Goal: Transaction & Acquisition: Purchase product/service

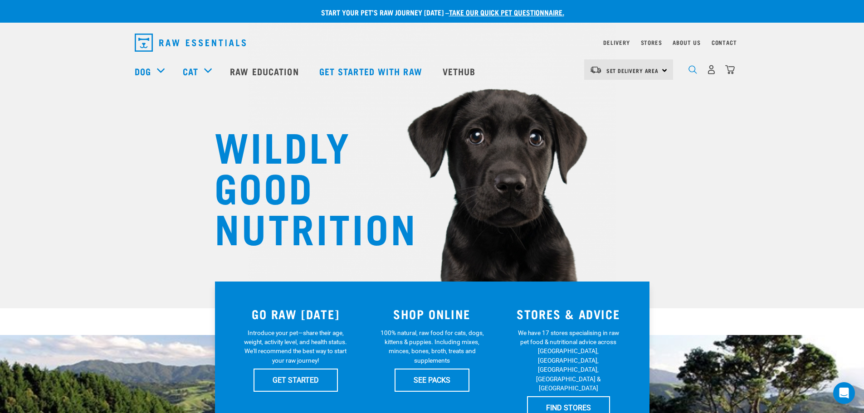
click at [690, 70] on img "dropdown navigation" at bounding box center [692, 69] width 9 height 9
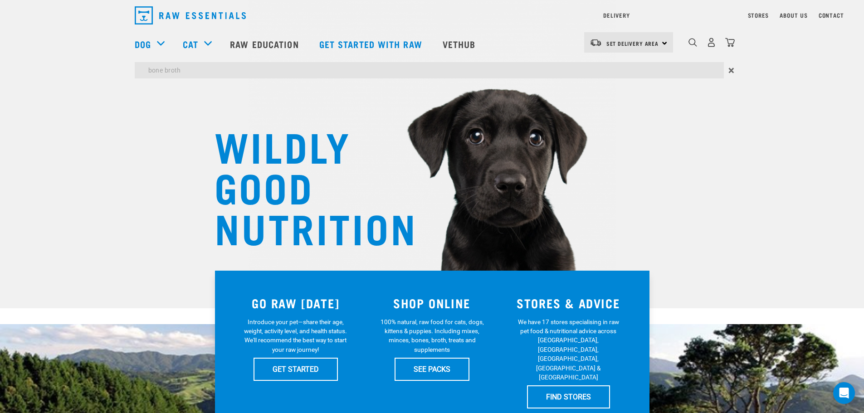
type input "bone broth"
click at [252, 70] on input "bone broth" at bounding box center [429, 70] width 589 height 16
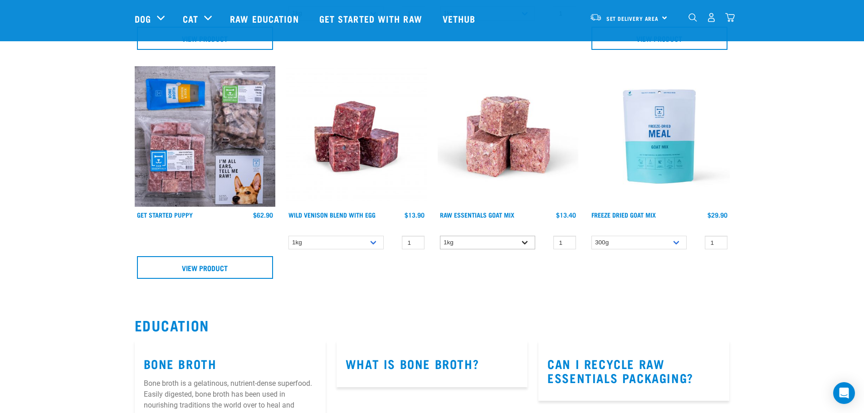
scroll to position [635, 0]
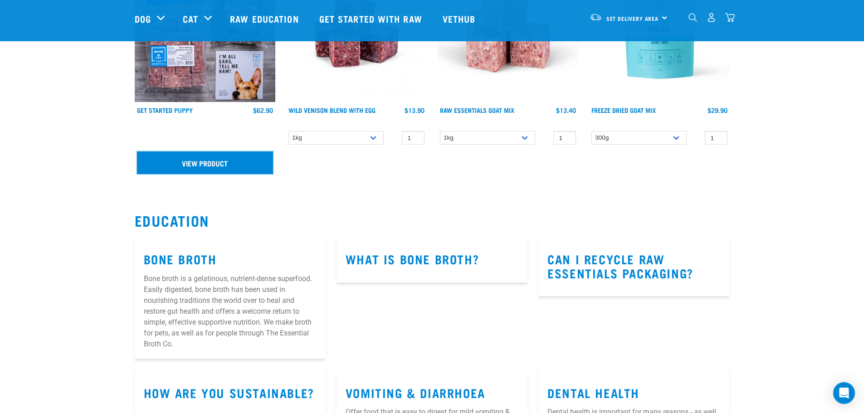
click at [209, 158] on link "View Product" at bounding box center [205, 162] width 136 height 23
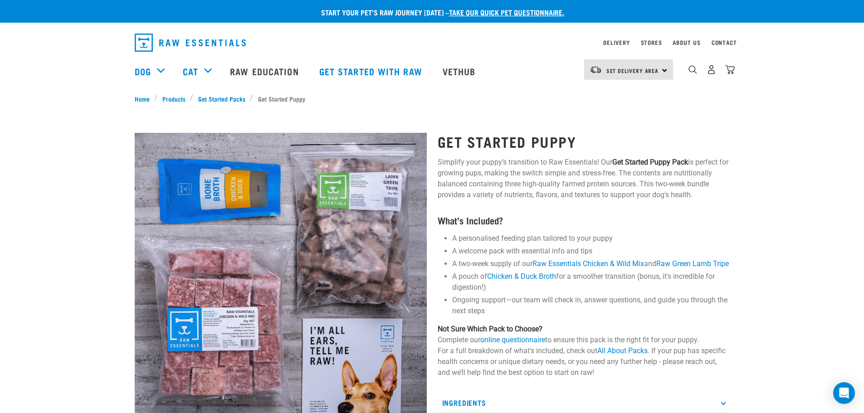
click at [202, 183] on img at bounding box center [281, 279] width 292 height 292
click at [526, 281] on link "Chicken & Duck Broth" at bounding box center [521, 276] width 69 height 9
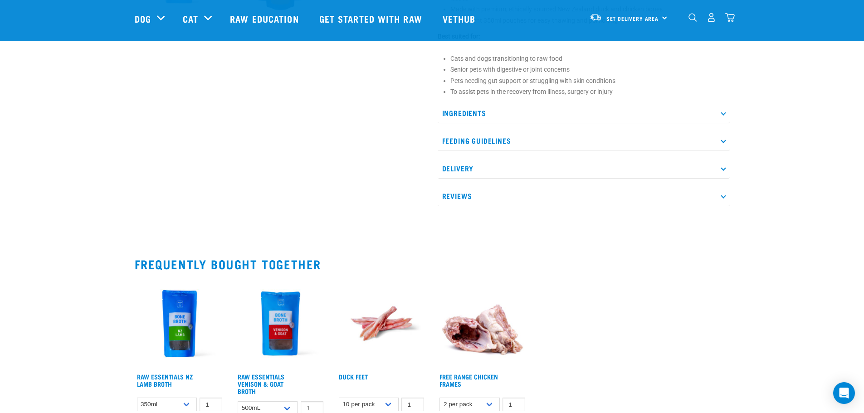
scroll to position [453, 0]
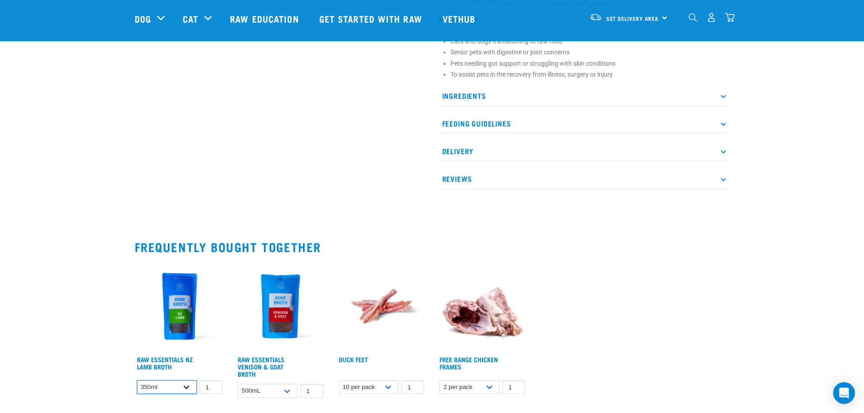
click at [185, 380] on select "350ml" at bounding box center [167, 387] width 60 height 14
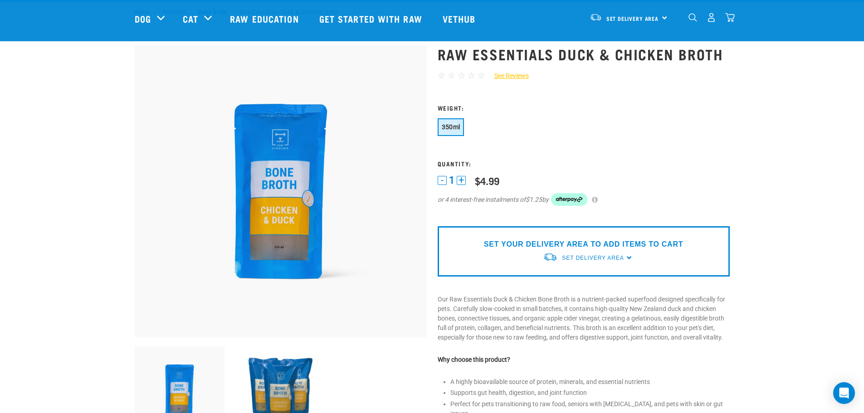
scroll to position [0, 0]
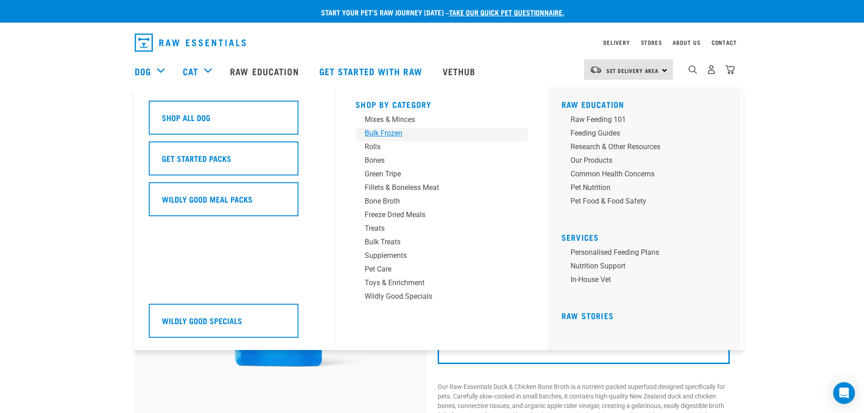
click at [409, 138] on div "Bulk Frozen" at bounding box center [435, 133] width 141 height 11
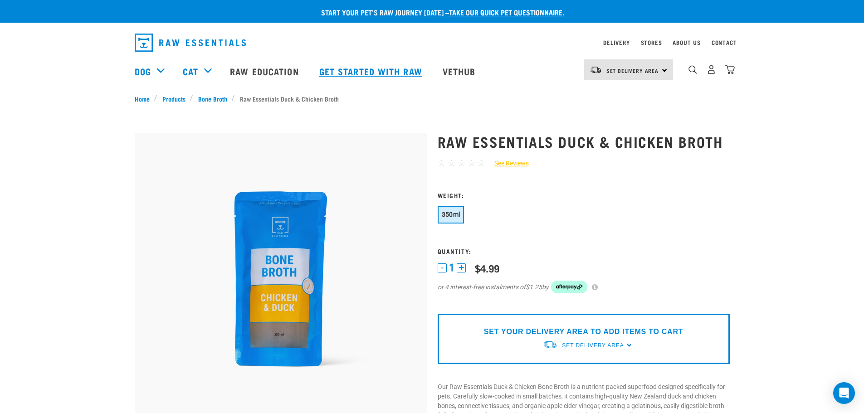
click at [357, 73] on link "Get started with Raw" at bounding box center [371, 71] width 123 height 36
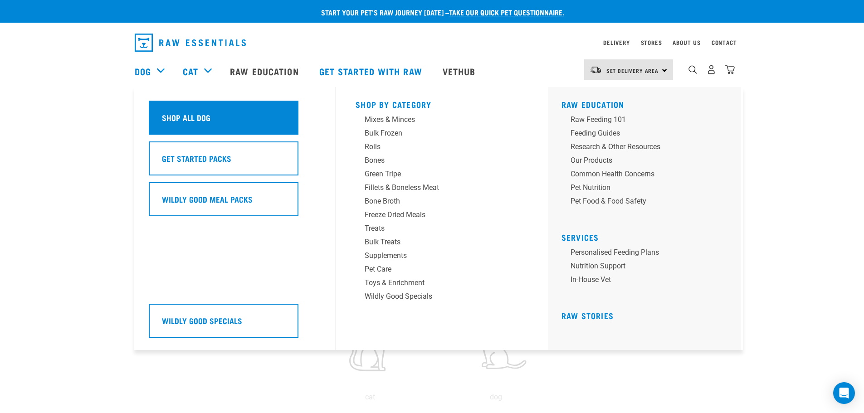
click at [168, 113] on h5 "Shop All Dog" at bounding box center [186, 118] width 49 height 12
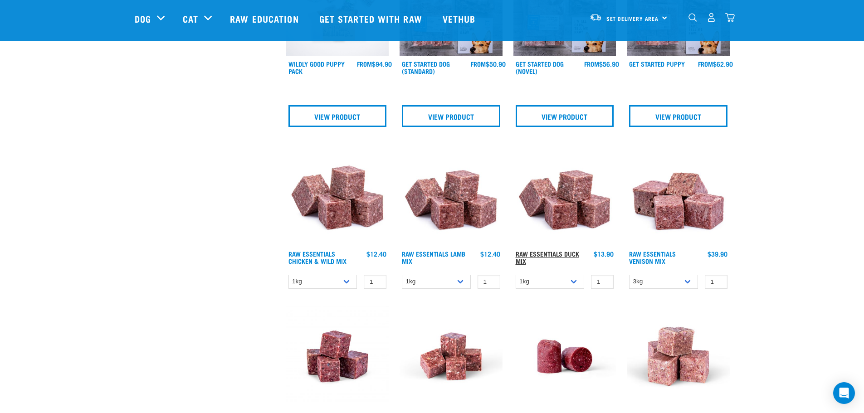
scroll to position [363, 0]
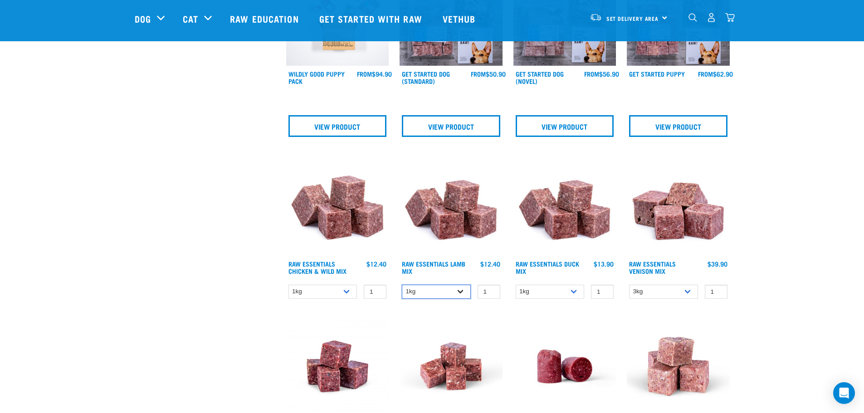
click at [457, 292] on select "1kg 3kg Bulk (10kg)" at bounding box center [436, 292] width 69 height 14
click at [402, 285] on select "1kg 3kg Bulk (10kg)" at bounding box center [436, 292] width 69 height 14
click at [463, 289] on select "1kg 3kg Bulk (10kg)" at bounding box center [436, 292] width 69 height 14
select select "18"
click at [402, 285] on select "1kg 3kg Bulk (10kg)" at bounding box center [436, 292] width 69 height 14
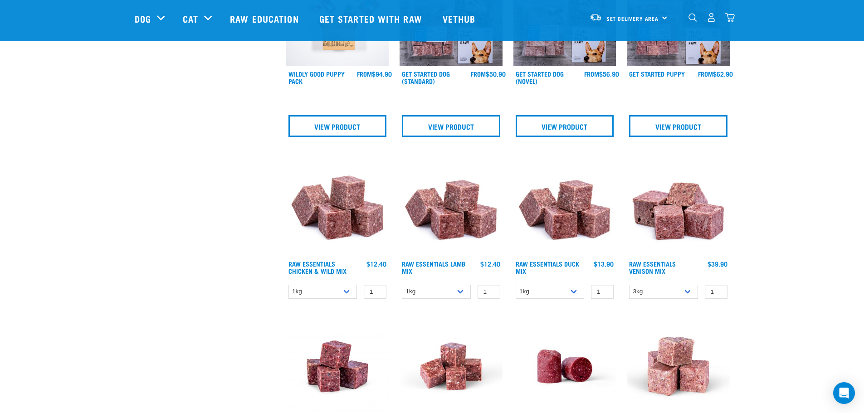
click at [447, 222] on img at bounding box center [450, 204] width 103 height 103
